Goal: Task Accomplishment & Management: Use online tool/utility

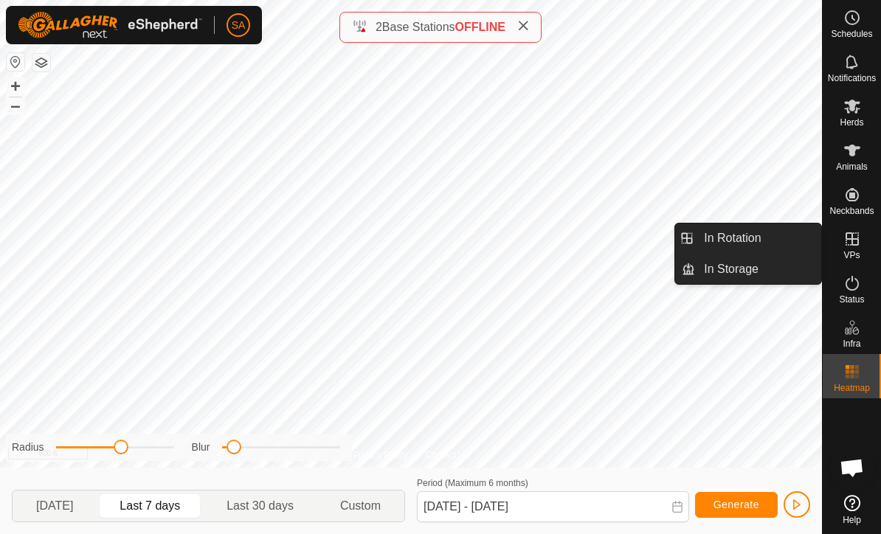
click at [747, 239] on span "In Rotation" at bounding box center [732, 238] width 57 height 18
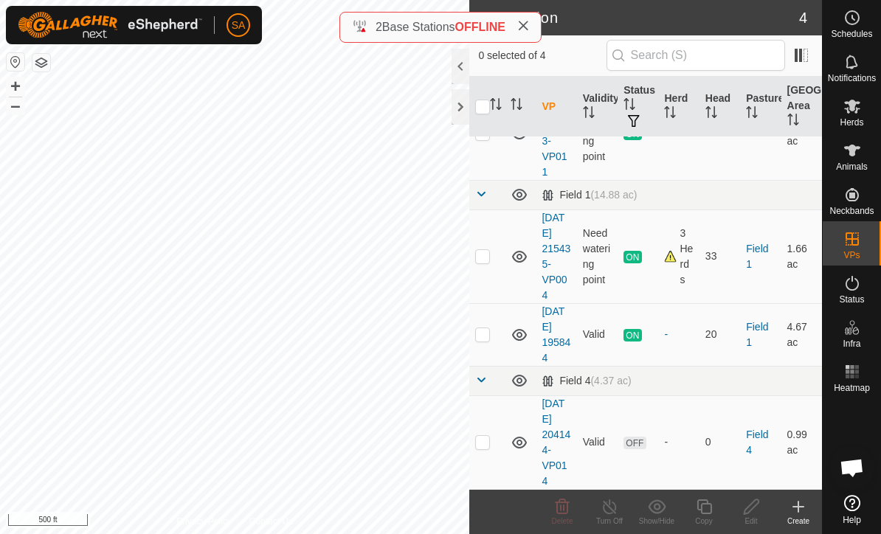
scroll to position [79, 0]
click at [485, 338] on p-checkbox at bounding box center [482, 335] width 15 height 12
checkbox input "true"
click at [706, 505] on icon at bounding box center [704, 507] width 18 height 18
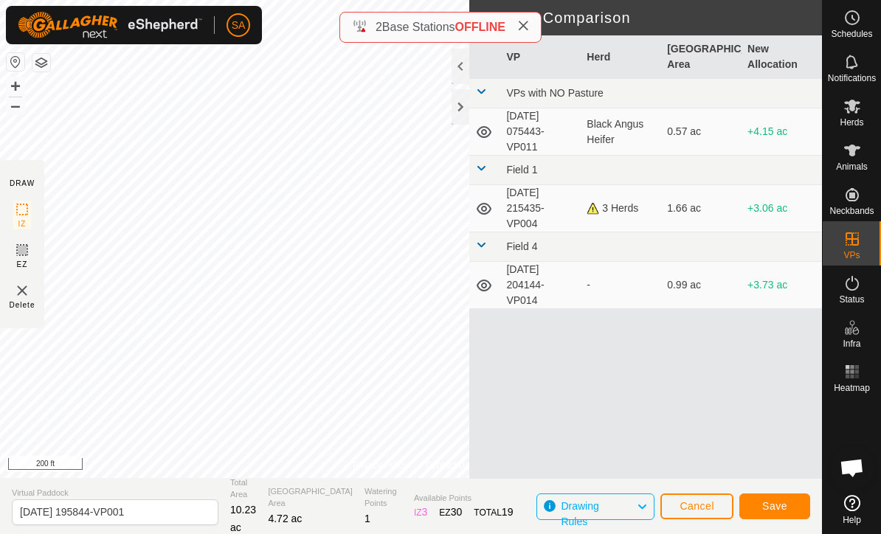
click at [774, 499] on button "Save" at bounding box center [774, 507] width 71 height 26
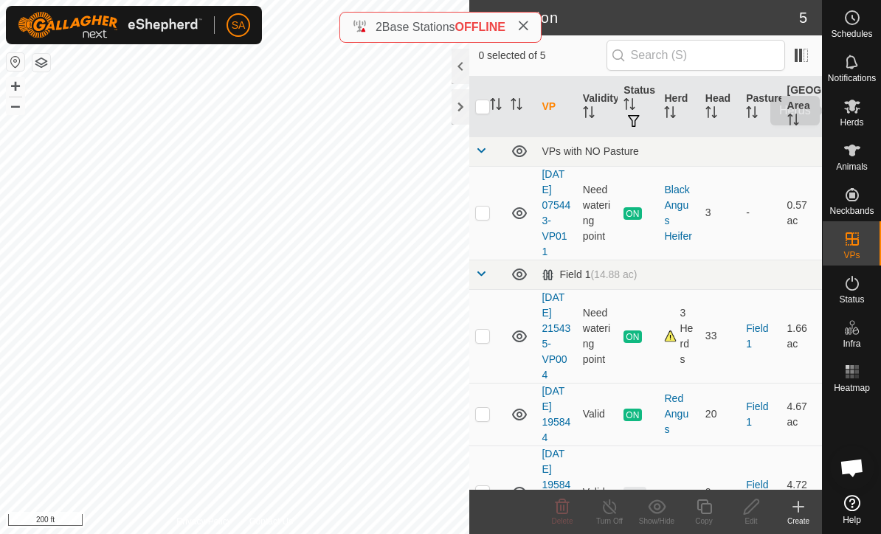
click at [851, 110] on icon at bounding box center [852, 107] width 16 height 14
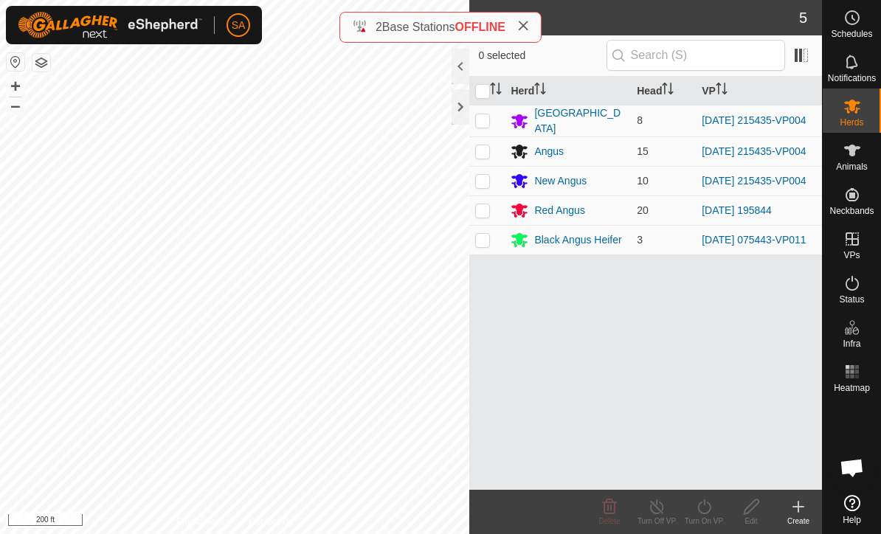
click at [485, 207] on p-checkbox at bounding box center [482, 210] width 15 height 12
checkbox input "true"
click at [702, 513] on icon at bounding box center [703, 506] width 13 height 15
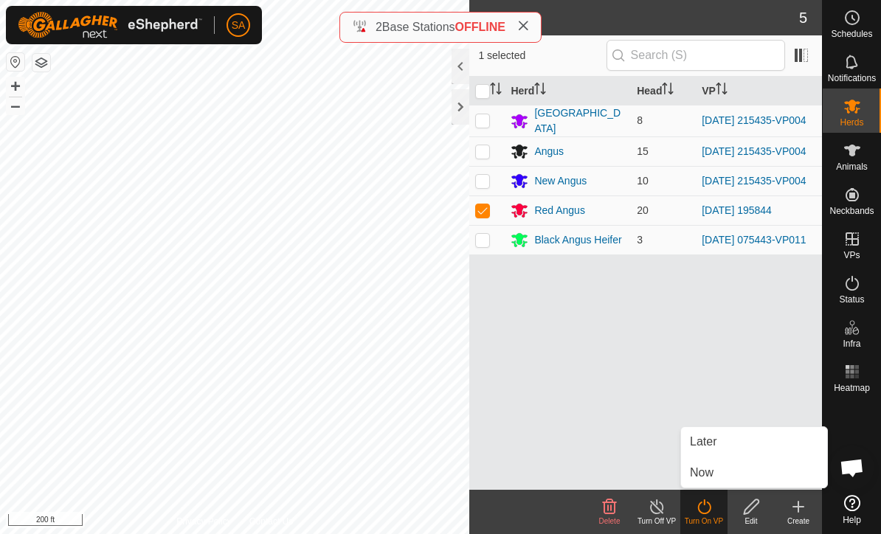
click at [741, 472] on link "Now" at bounding box center [754, 473] width 146 height 30
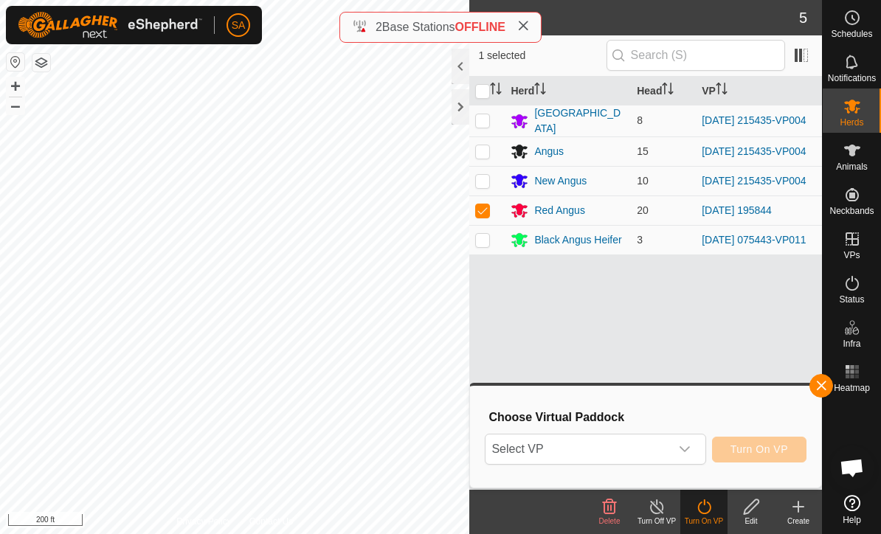
click at [683, 451] on icon "dropdown trigger" at bounding box center [684, 449] width 10 height 6
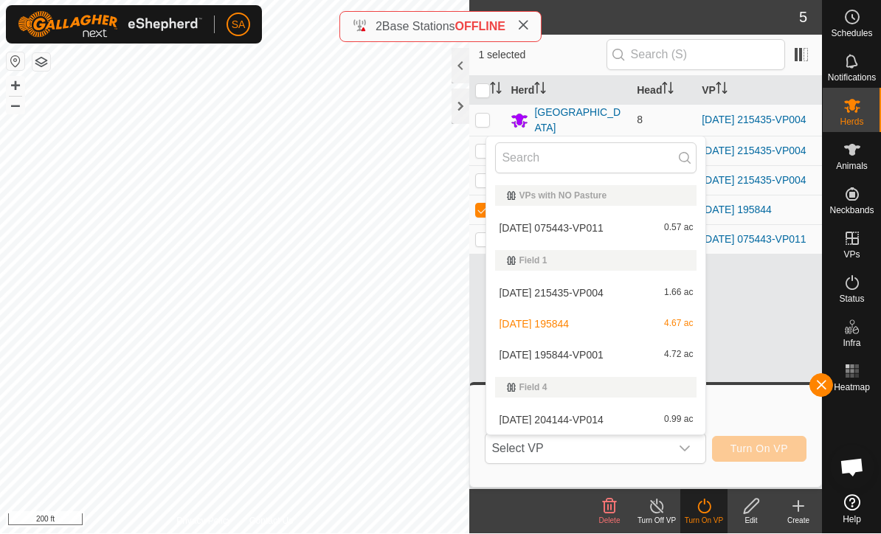
click at [629, 358] on div "[DATE] 195844-VP001 4.72 ac" at bounding box center [595, 356] width 201 height 18
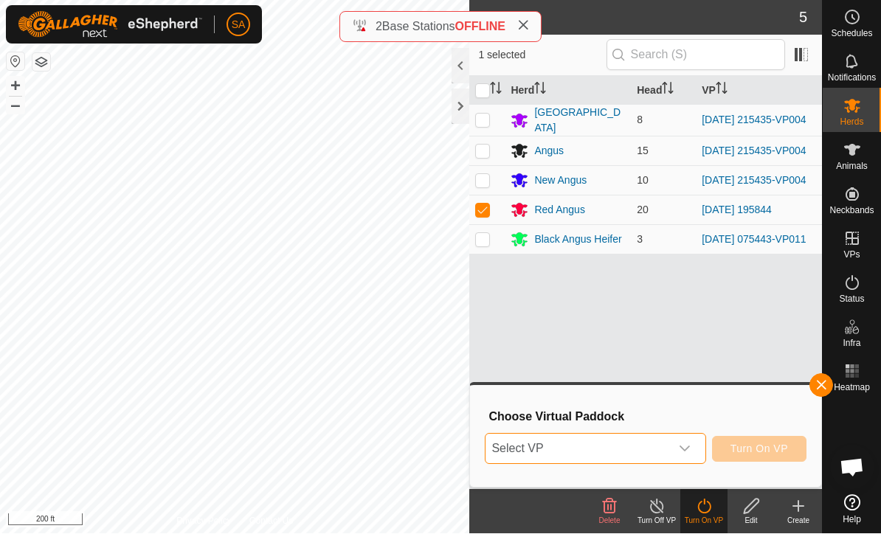
click at [687, 446] on icon "dropdown trigger" at bounding box center [685, 449] width 12 height 12
click at [682, 443] on icon "dropdown trigger" at bounding box center [685, 449] width 12 height 12
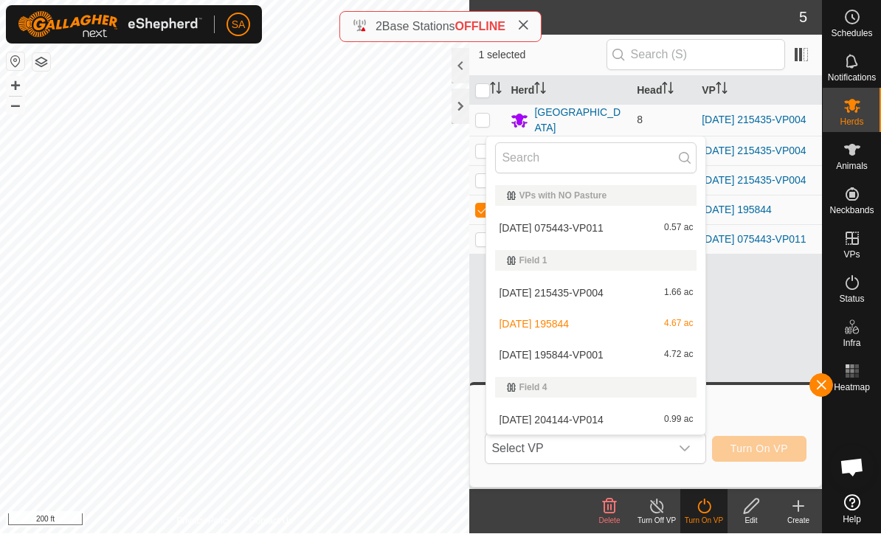
click at [571, 355] on span "[DATE] 195844-VP001" at bounding box center [551, 355] width 104 height 10
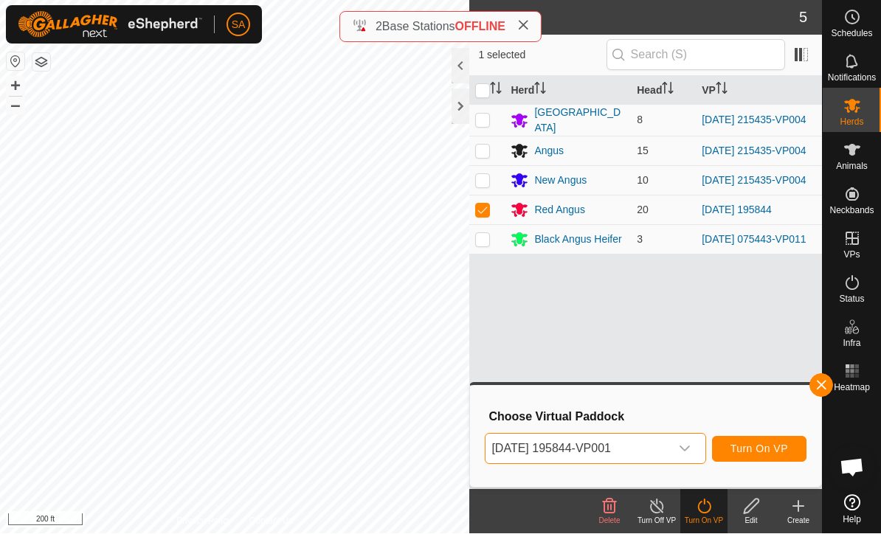
click at [769, 440] on button "Turn On VP" at bounding box center [759, 450] width 94 height 26
